Goal: Transaction & Acquisition: Download file/media

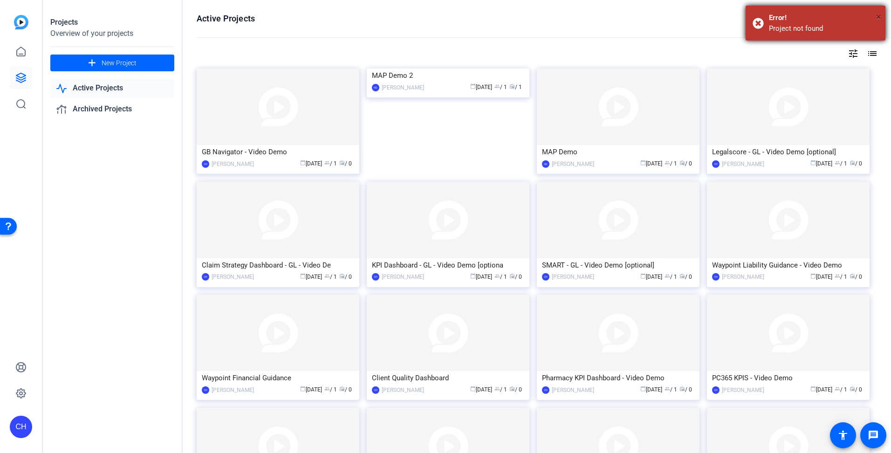
click at [878, 19] on span "×" at bounding box center [878, 16] width 5 height 11
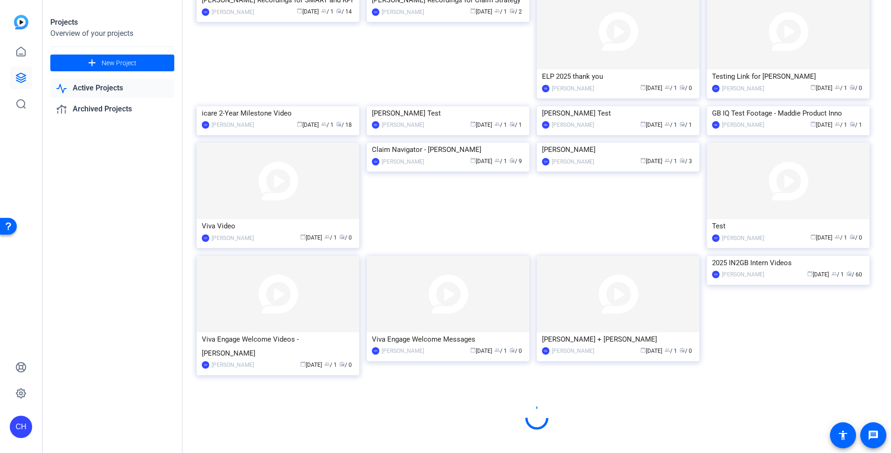
scroll to position [1042, 0]
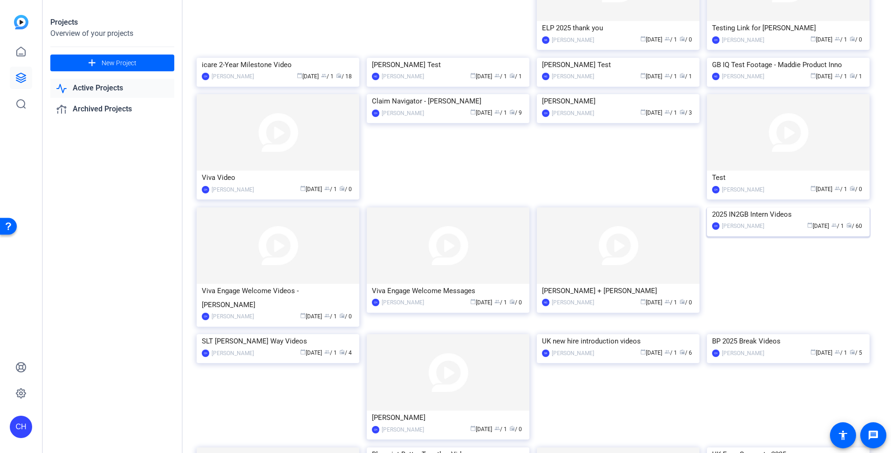
click at [764, 207] on img at bounding box center [788, 207] width 163 height 0
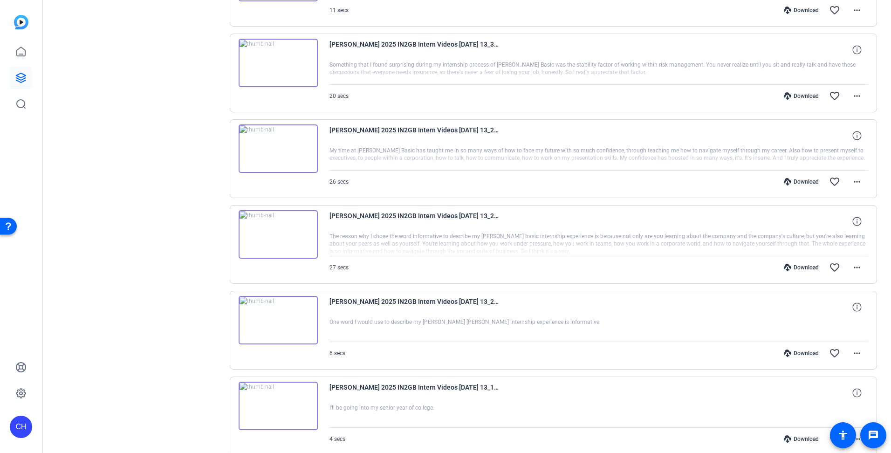
scroll to position [578, 0]
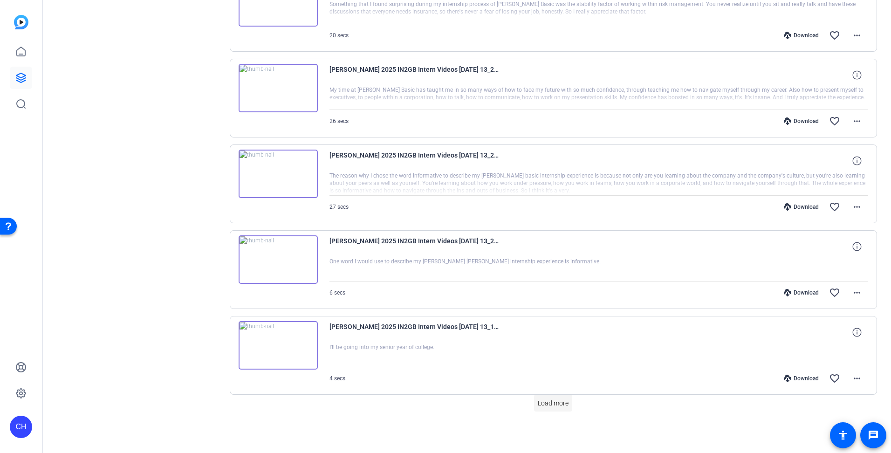
click at [561, 405] on span "Load more" at bounding box center [553, 403] width 31 height 10
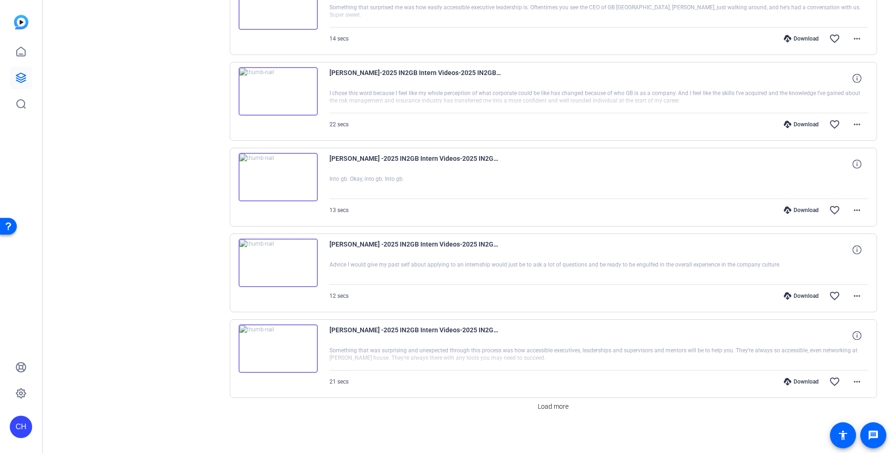
scroll to position [1435, 0]
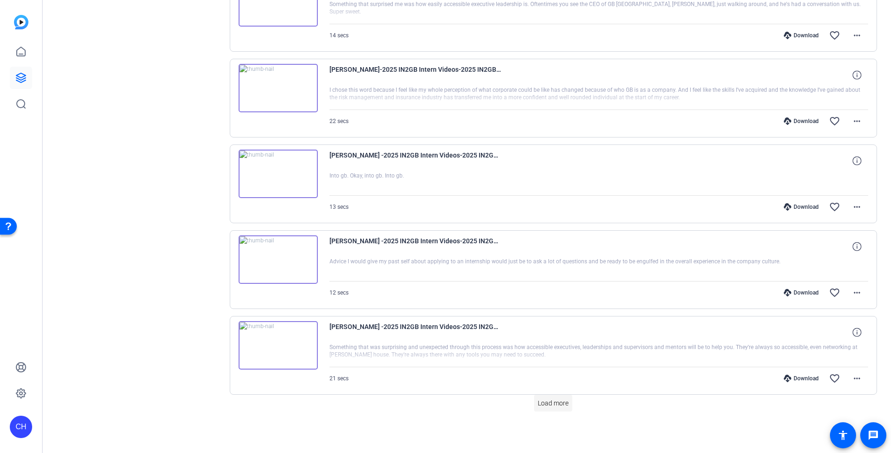
click at [561, 404] on span "Load more" at bounding box center [553, 403] width 31 height 10
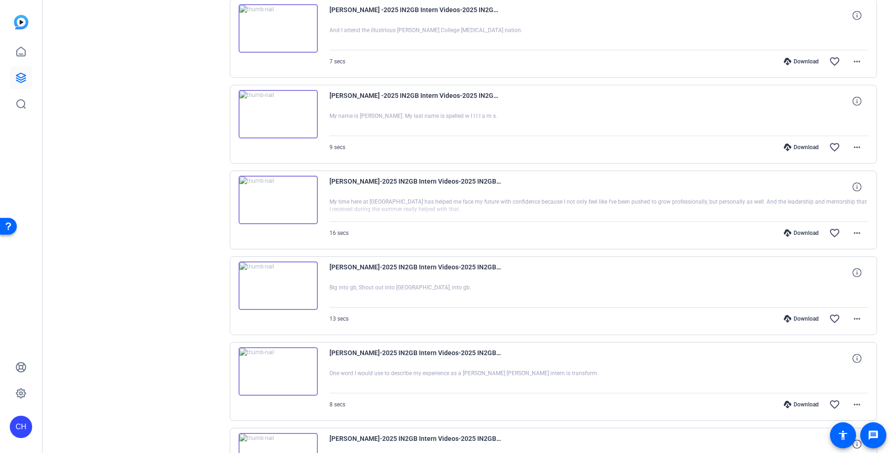
scroll to position [2293, 0]
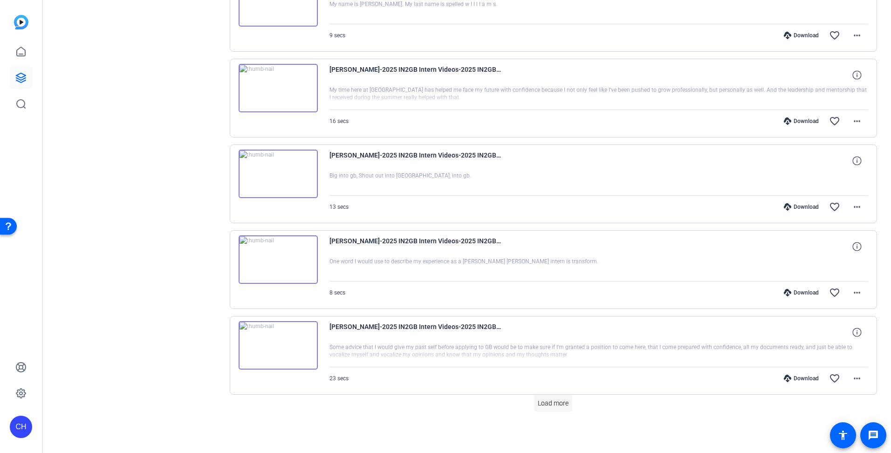
click at [557, 400] on span "Load more" at bounding box center [553, 403] width 31 height 10
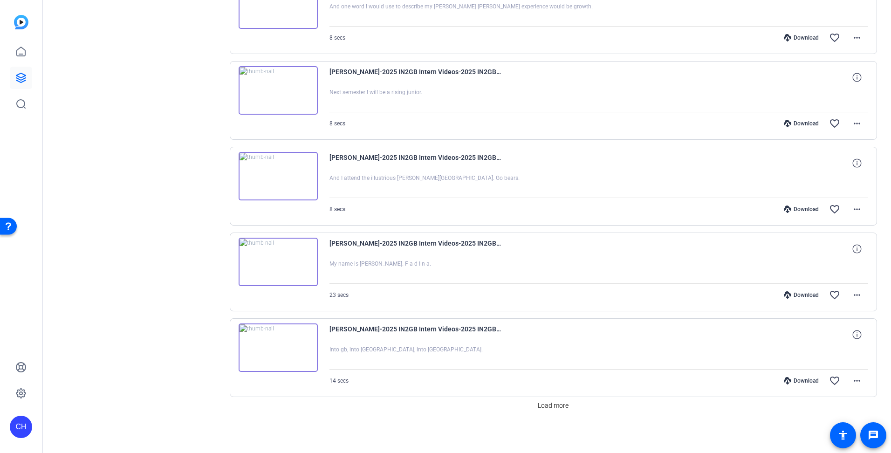
scroll to position [3150, 0]
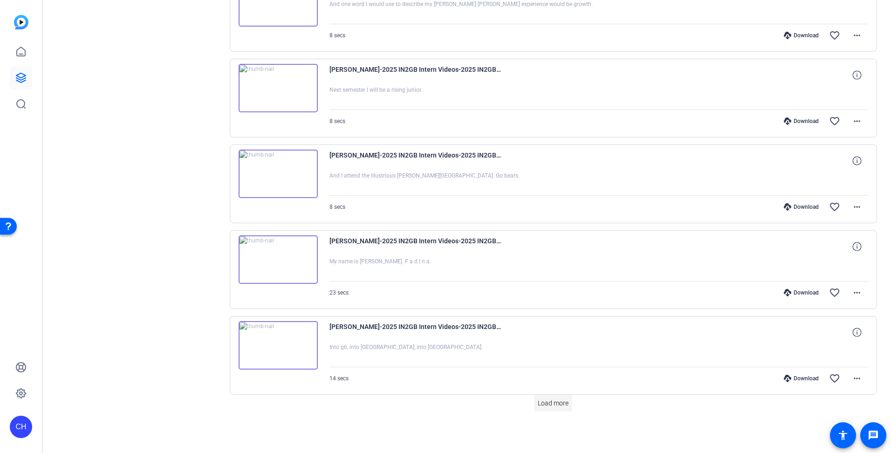
click at [558, 404] on span "Load more" at bounding box center [553, 403] width 31 height 10
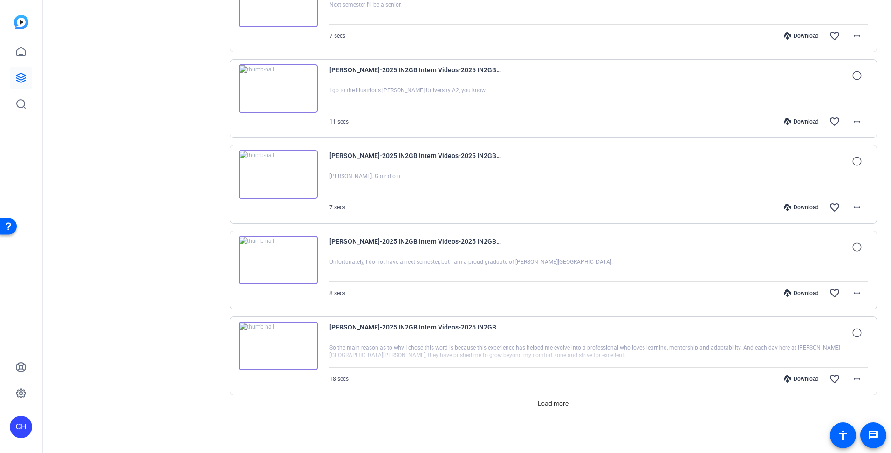
scroll to position [4008, 0]
click at [556, 399] on span "Load more" at bounding box center [553, 403] width 31 height 10
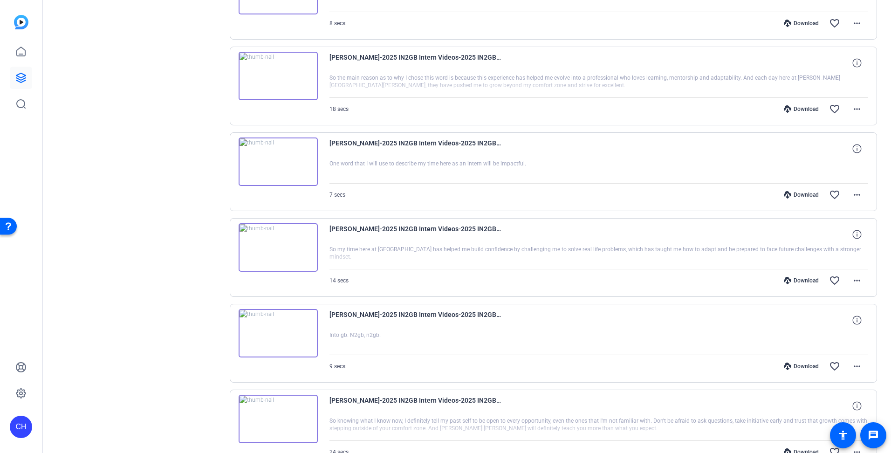
scroll to position [4287, 0]
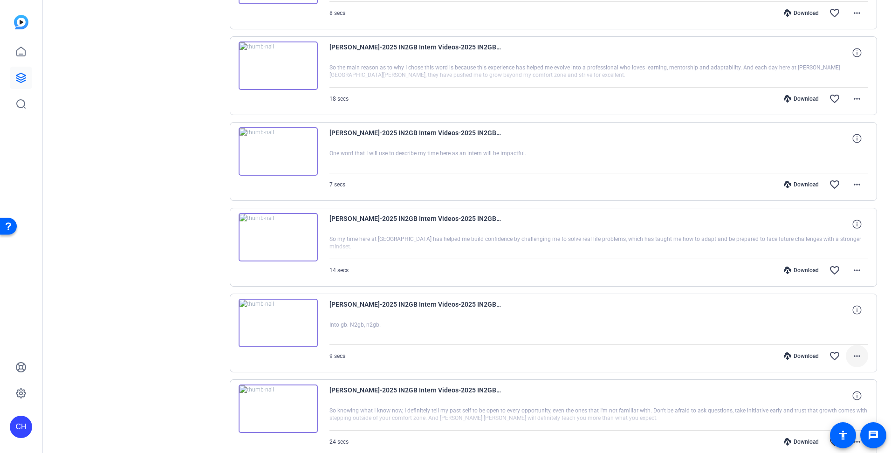
click at [855, 356] on mat-icon "more_horiz" at bounding box center [856, 355] width 11 height 11
click at [820, 270] on span "Download MP4" at bounding box center [828, 266] width 56 height 11
